Goal: Obtain resource: Download file/media

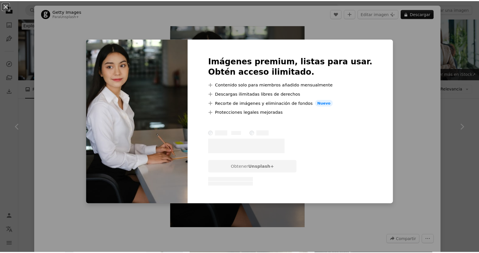
scroll to position [2444, 0]
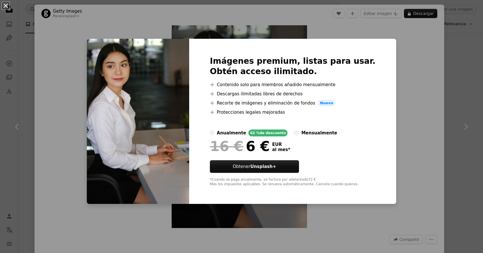
click at [6, 7] on button "An X shape" at bounding box center [5, 5] width 7 height 7
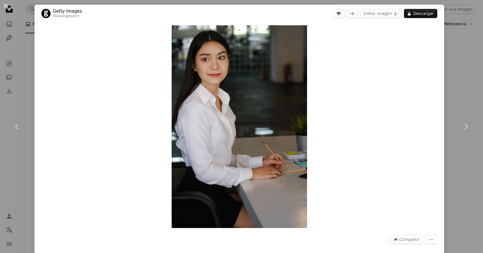
click at [6, 7] on button "An X shape" at bounding box center [5, 5] width 7 height 7
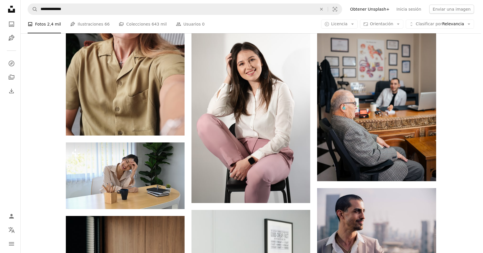
scroll to position [3795, 0]
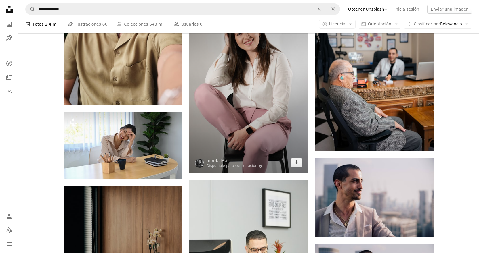
click at [251, 131] on img at bounding box center [248, 84] width 119 height 178
